Goal: Navigation & Orientation: Find specific page/section

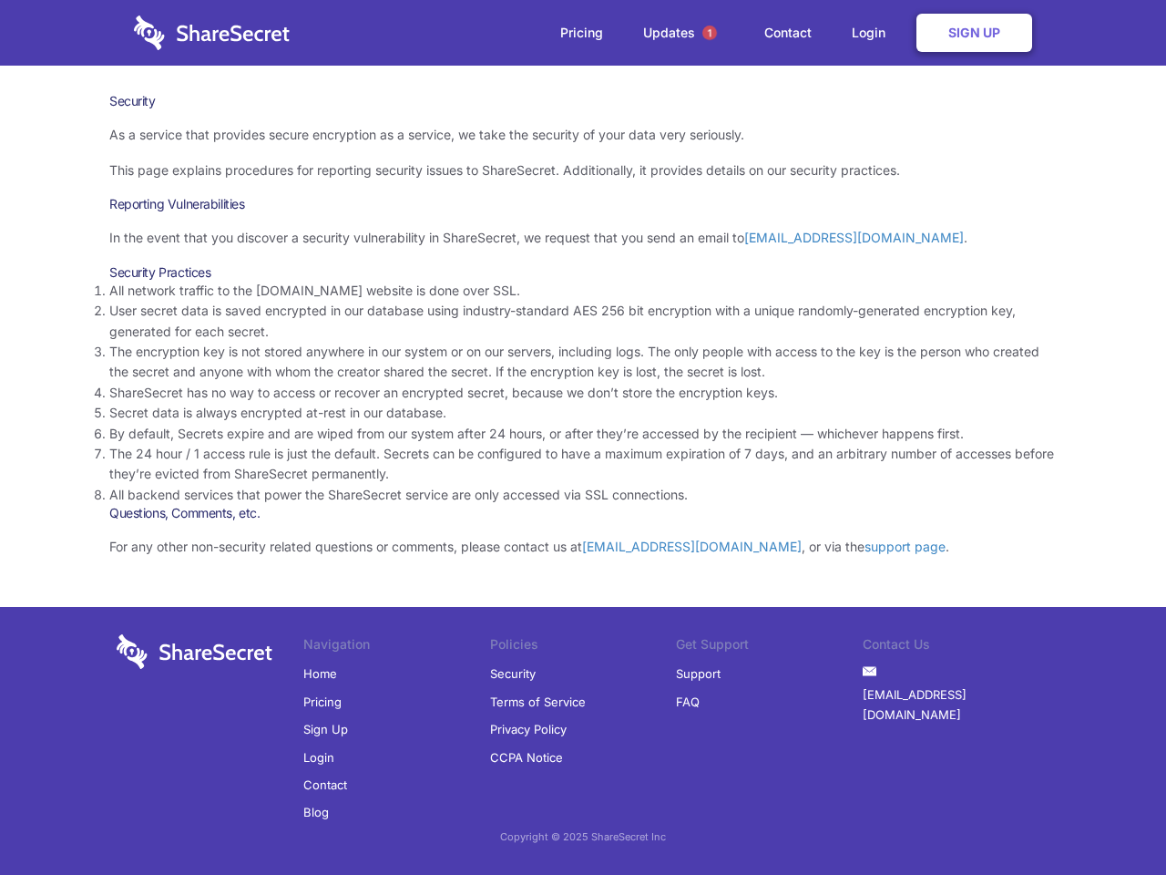
click at [583, 437] on li "By default, Secrets expire and are wiped from our system after 24 hours, or aft…" at bounding box center [582, 434] width 947 height 20
click at [710, 33] on span "1" at bounding box center [709, 33] width 15 height 15
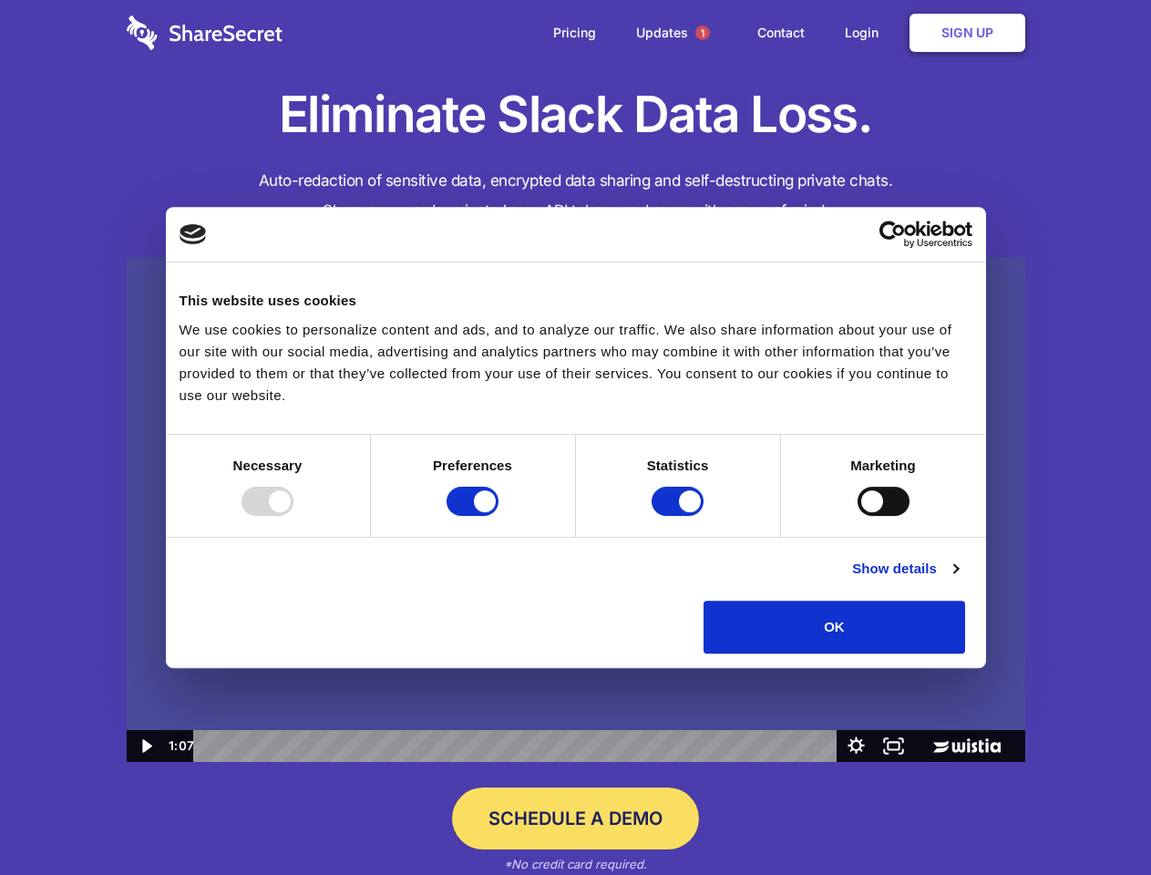
click at [575, 437] on img at bounding box center [576, 510] width 898 height 506
click at [293, 516] on div at bounding box center [267, 501] width 52 height 29
click at [498, 516] on input "Preferences" at bounding box center [472, 501] width 52 height 29
checkbox input "false"
click at [680, 516] on input "Statistics" at bounding box center [677, 501] width 52 height 29
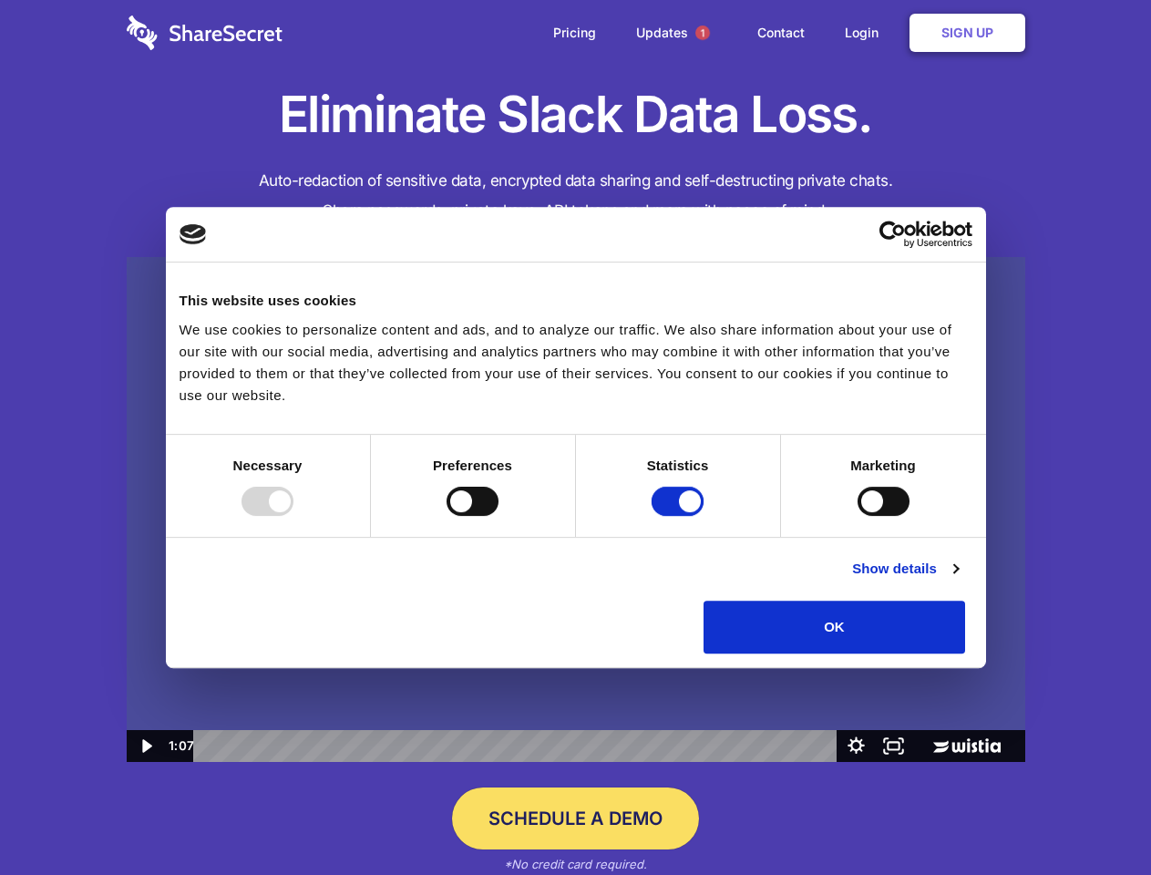
checkbox input "false"
click at [857, 516] on input "Marketing" at bounding box center [883, 501] width 52 height 29
checkbox input "true"
